Goal: Task Accomplishment & Management: Use online tool/utility

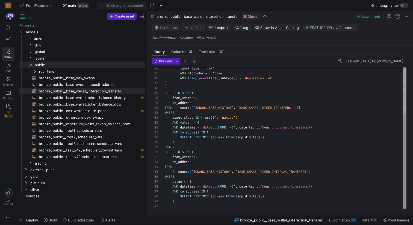
scroll to position [49, 0]
click at [30, 64] on icon at bounding box center [30, 64] width 4 height 3
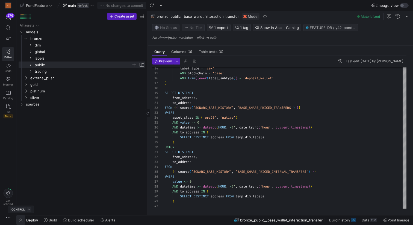
click at [20, 221] on span "button" at bounding box center [20, 219] width 9 height 9
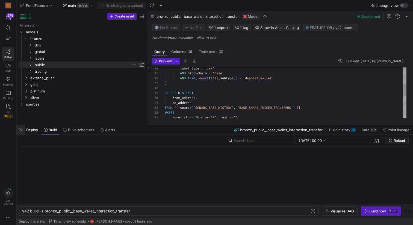
scroll to position [0, 109]
click at [85, 128] on span "Build scheduler" at bounding box center [81, 129] width 26 height 4
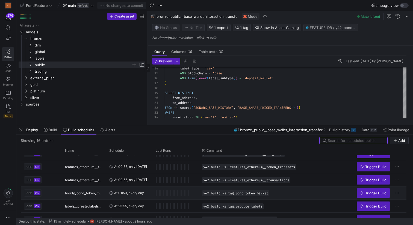
scroll to position [147, 0]
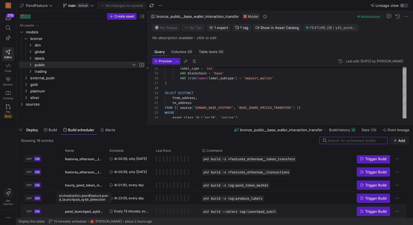
click at [73, 211] on span "pond_launchpad_sybil_detection" at bounding box center [84, 211] width 38 height 13
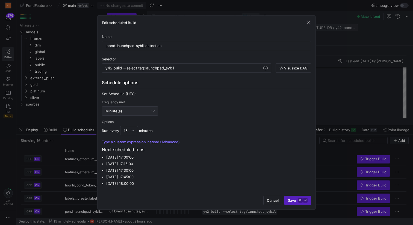
click at [139, 109] on div "Minute(s)" at bounding box center [128, 111] width 46 height 4
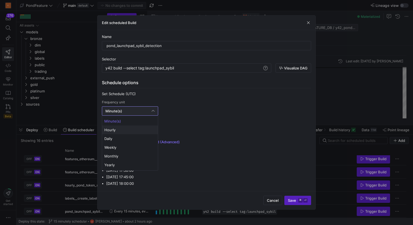
click at [130, 132] on mat-option "Hourly" at bounding box center [130, 129] width 56 height 9
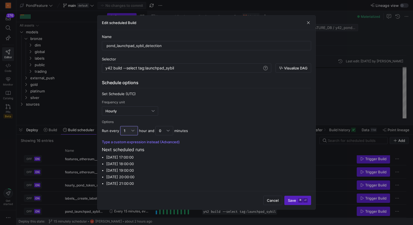
click at [132, 131] on div at bounding box center [132, 130] width 3 height 4
click at [128, 167] on span "4" at bounding box center [128, 167] width 13 height 4
click at [131, 130] on div at bounding box center [132, 130] width 3 height 4
click at [127, 201] on span "8" at bounding box center [128, 201] width 13 height 4
click at [268, 121] on div "Options" at bounding box center [206, 122] width 209 height 4
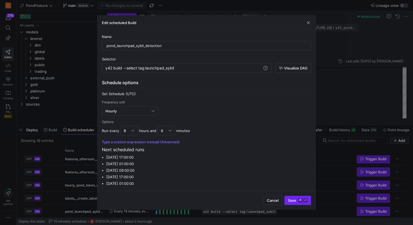
click at [295, 201] on span "Save ⌘ ⏎" at bounding box center [298, 200] width 20 height 4
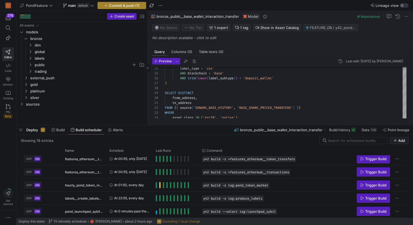
click at [133, 3] on span "Commit & push (1)" at bounding box center [124, 5] width 31 height 4
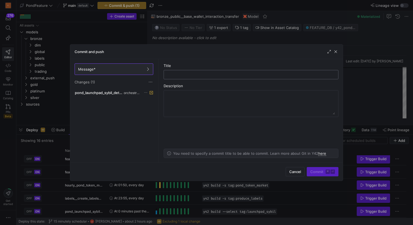
click at [180, 70] on div at bounding box center [250, 74] width 165 height 9
type input "8 hourly schedular"
click at [317, 170] on span "Commit ⌘ ⏎" at bounding box center [322, 171] width 25 height 4
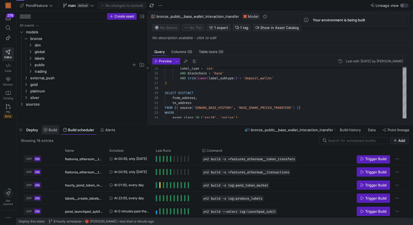
click at [55, 130] on span "Build" at bounding box center [53, 129] width 8 height 4
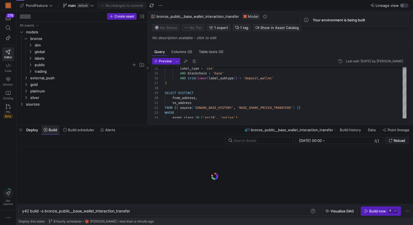
scroll to position [0, 109]
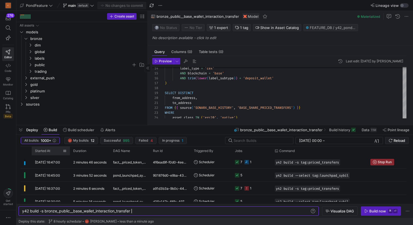
click at [41, 150] on span "Started At" at bounding box center [42, 151] width 15 height 4
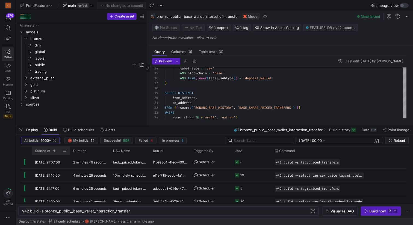
click at [41, 150] on span "Started At" at bounding box center [42, 151] width 15 height 4
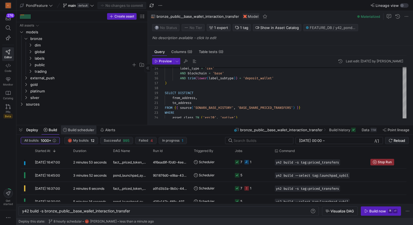
click at [78, 126] on span at bounding box center [78, 129] width 35 height 9
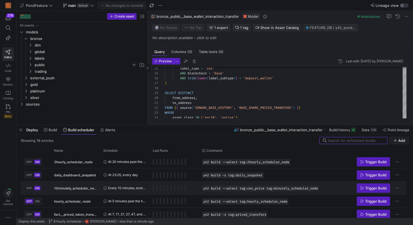
scroll to position [147, 0]
